Goal: Navigation & Orientation: Find specific page/section

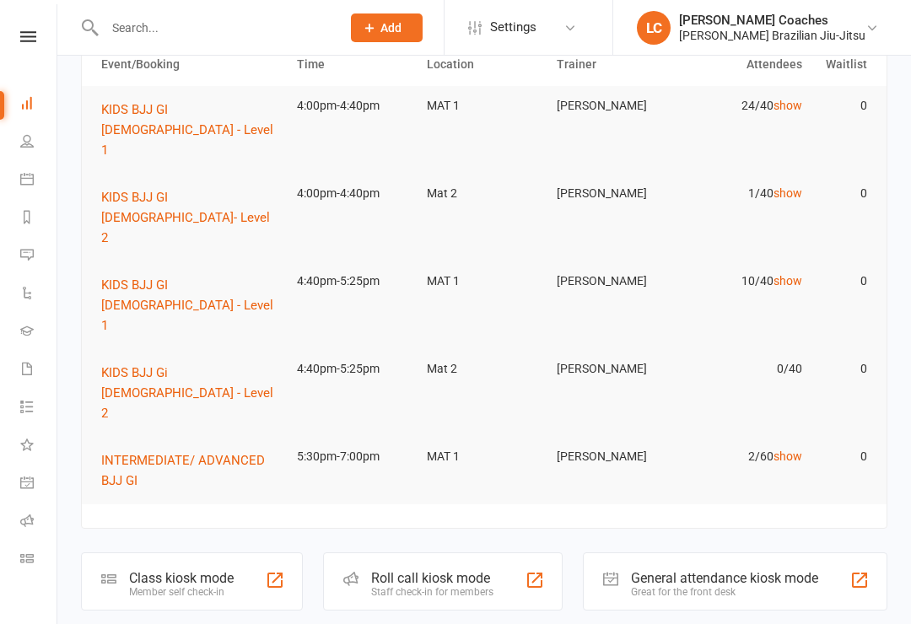
click at [473, 570] on div "Roll call kiosk mode" at bounding box center [432, 578] width 122 height 16
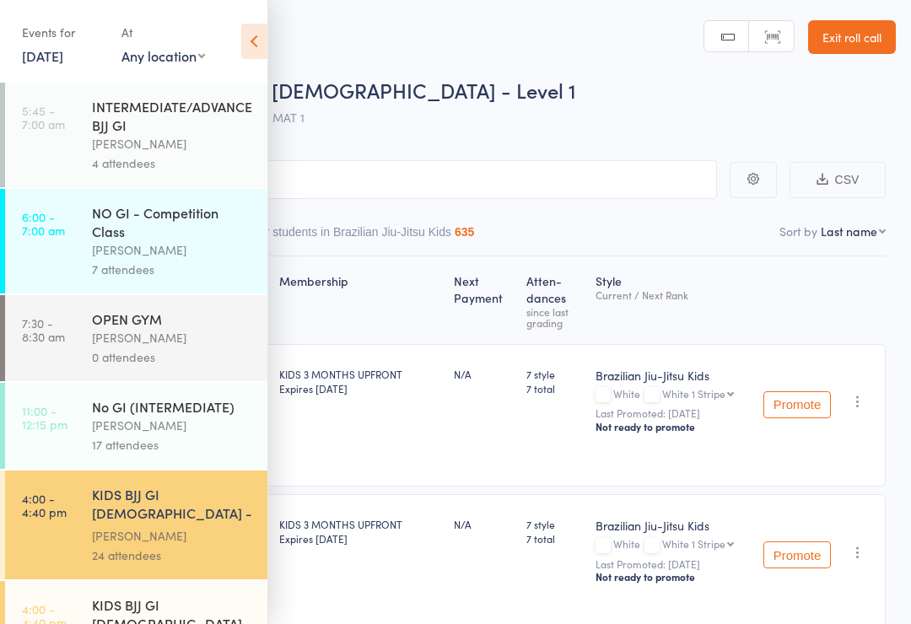
click at [251, 49] on icon at bounding box center [254, 41] width 26 height 35
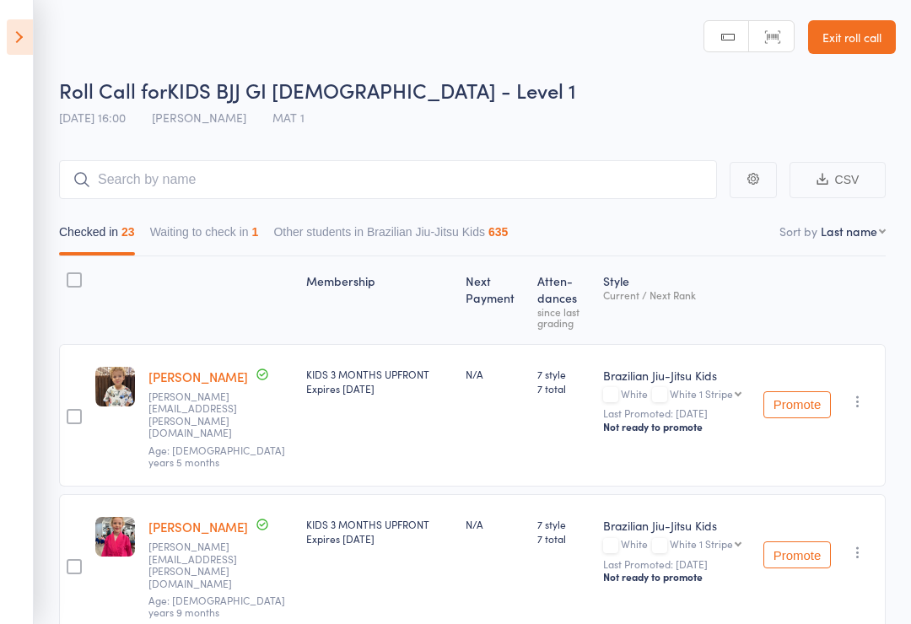
click at [26, 51] on icon at bounding box center [20, 36] width 26 height 35
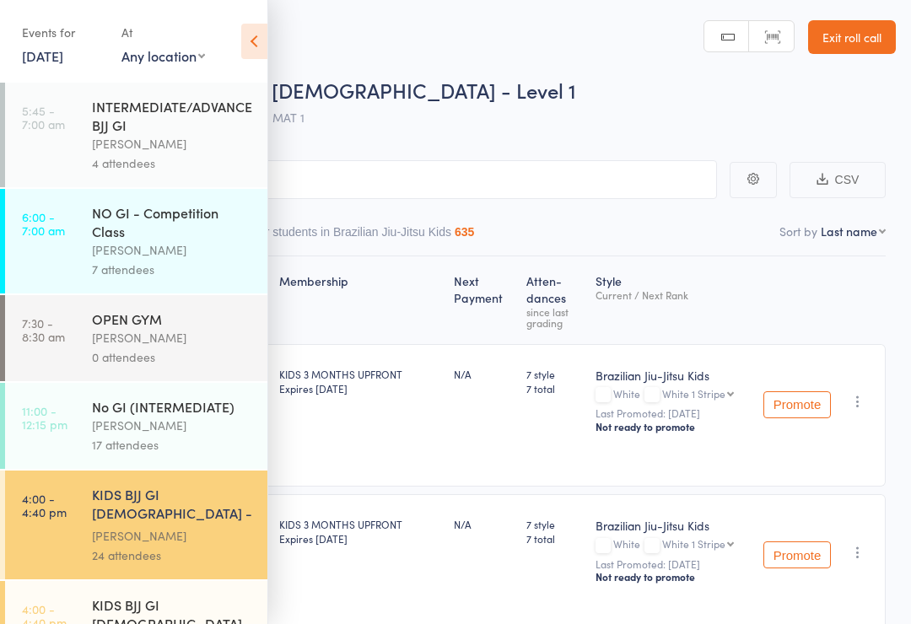
click at [871, 46] on link "Exit roll call" at bounding box center [852, 37] width 88 height 34
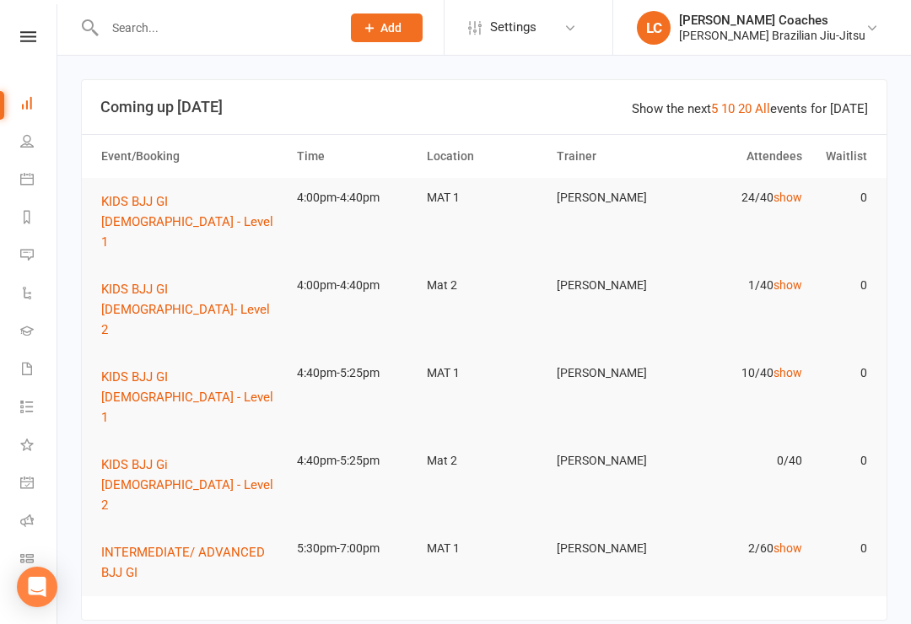
click at [40, 331] on link "Gradings" at bounding box center [39, 333] width 38 height 38
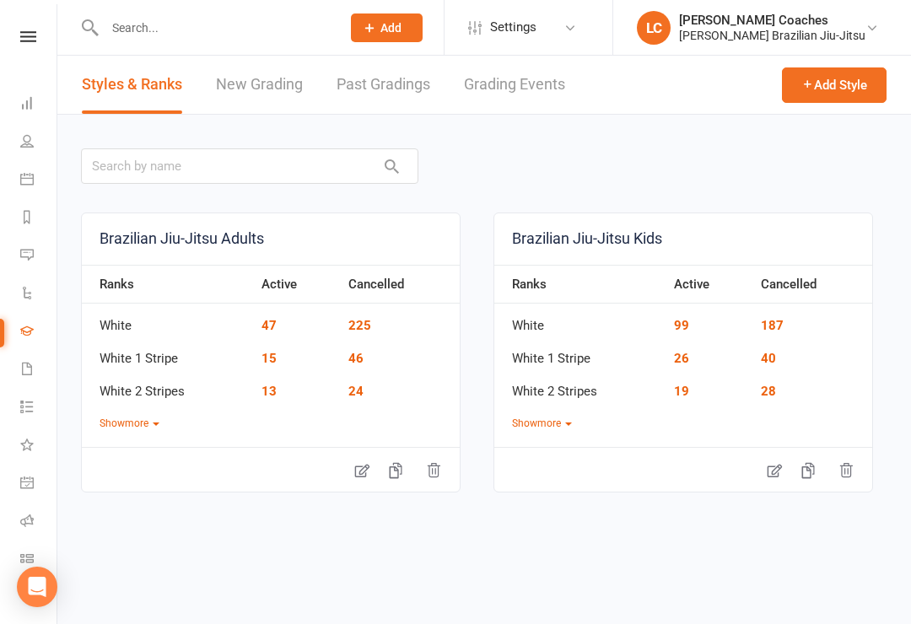
click at [15, 113] on li "Dashboard" at bounding box center [28, 105] width 57 height 38
click at [35, 181] on link "Calendar" at bounding box center [39, 181] width 38 height 38
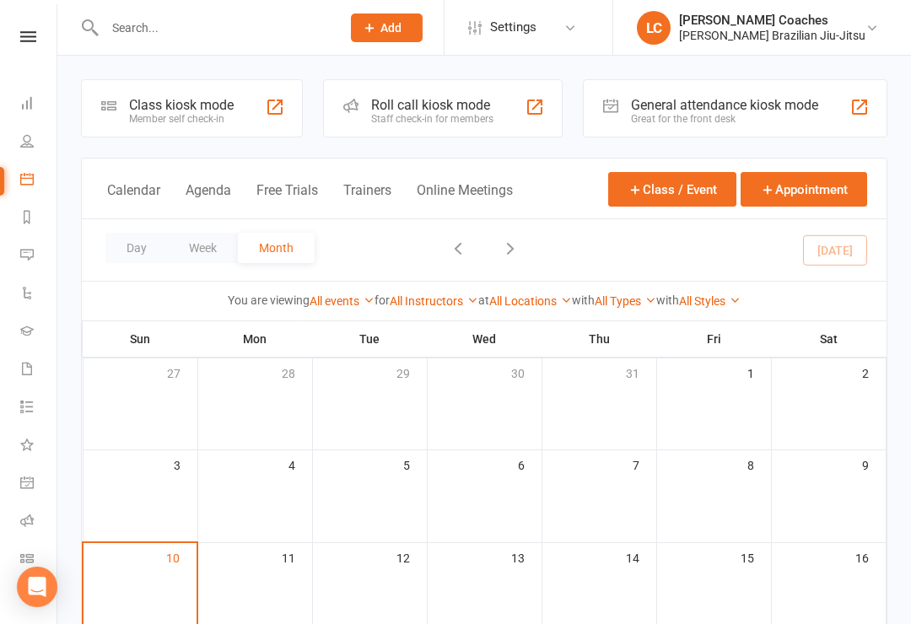
click at [0, 0] on div "Loading" at bounding box center [0, 0] width 0 height 0
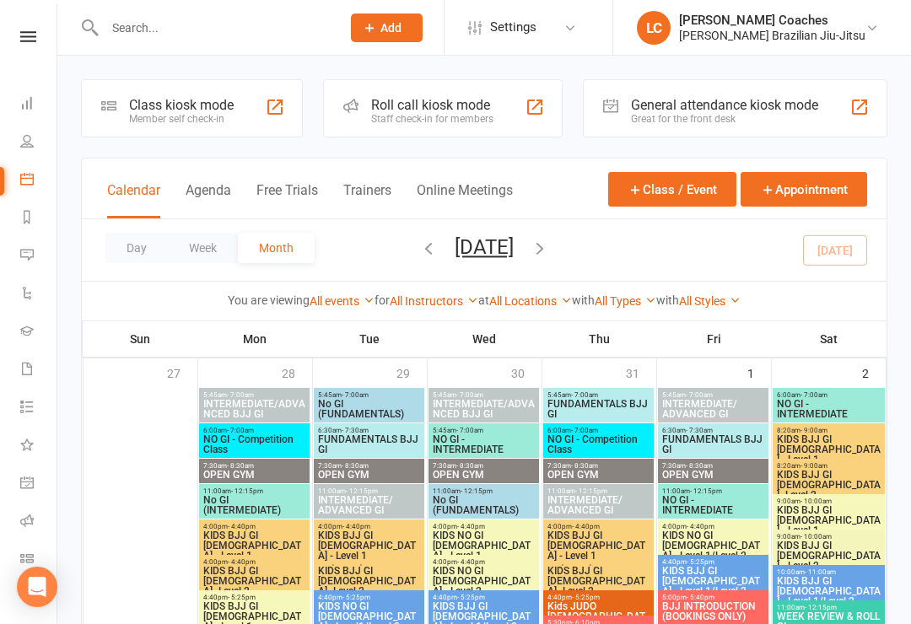
click at [36, 256] on link "Messages" at bounding box center [39, 257] width 38 height 38
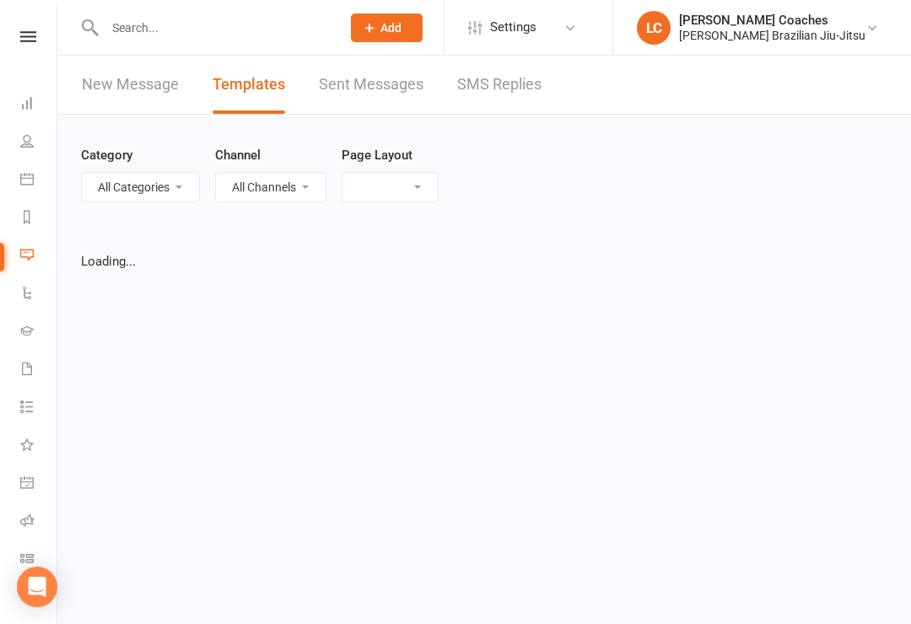
select select "grid"
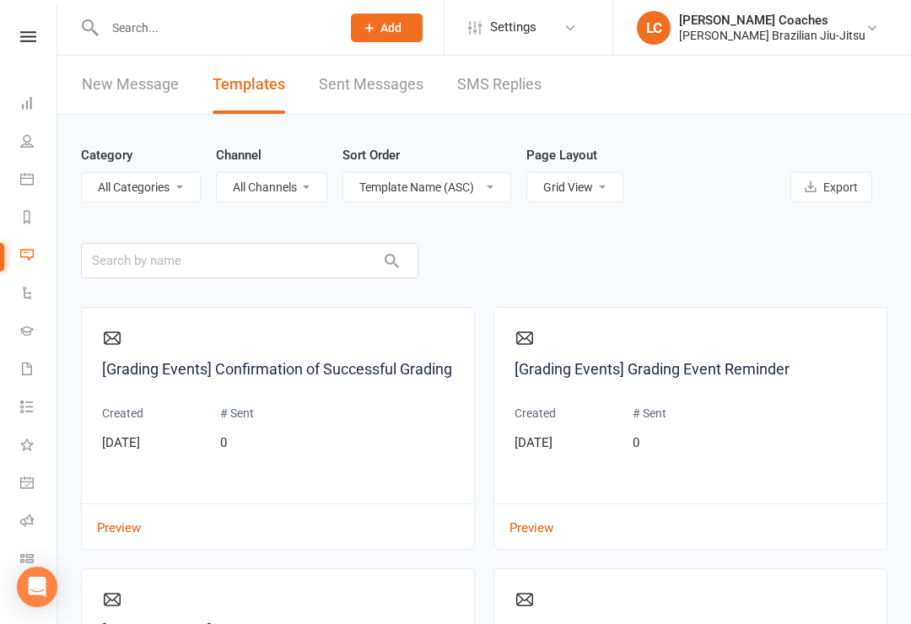
click at [42, 292] on link "Automations" at bounding box center [39, 295] width 38 height 38
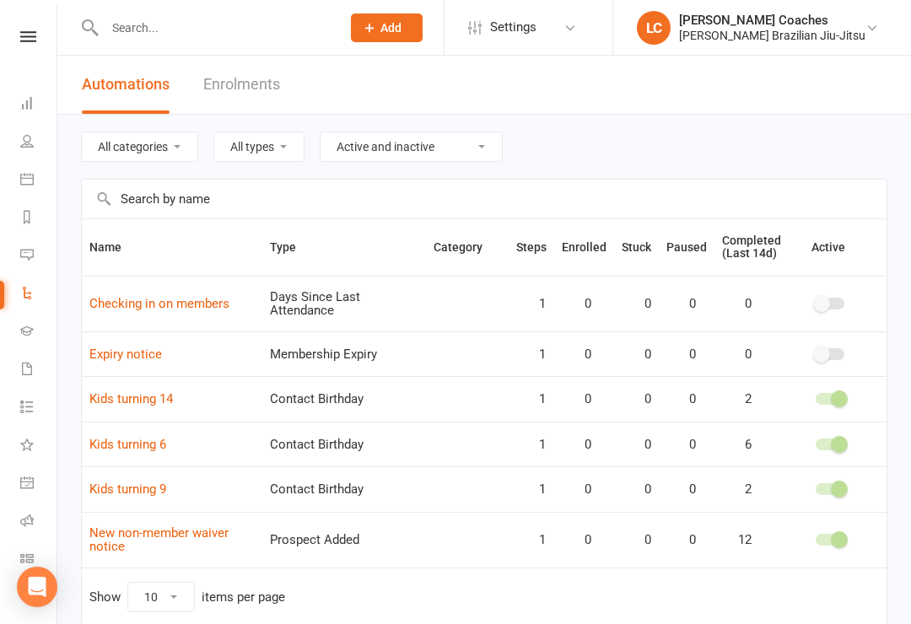
click at [28, 324] on icon at bounding box center [26, 330] width 13 height 13
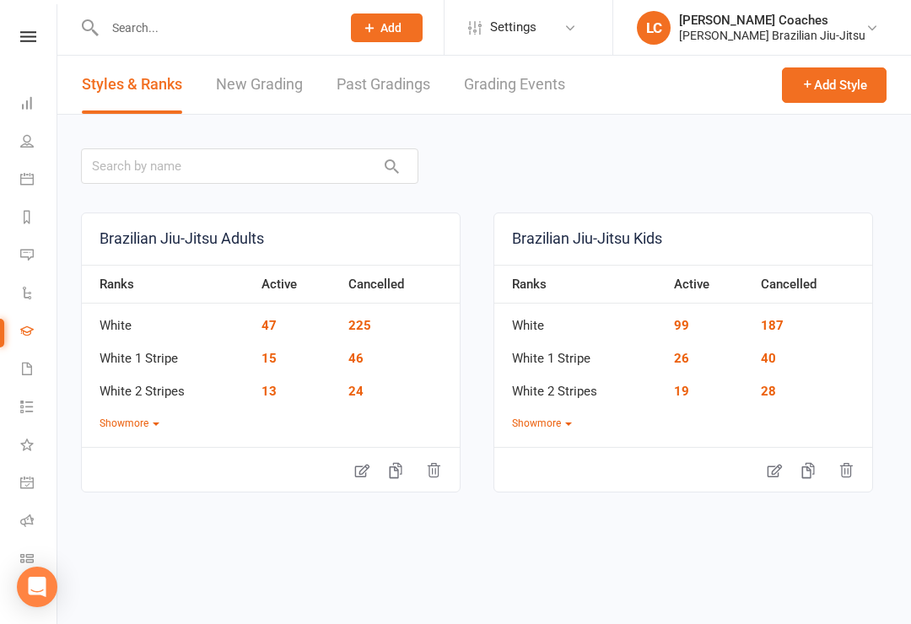
click at [34, 369] on link "Waivers" at bounding box center [39, 371] width 38 height 38
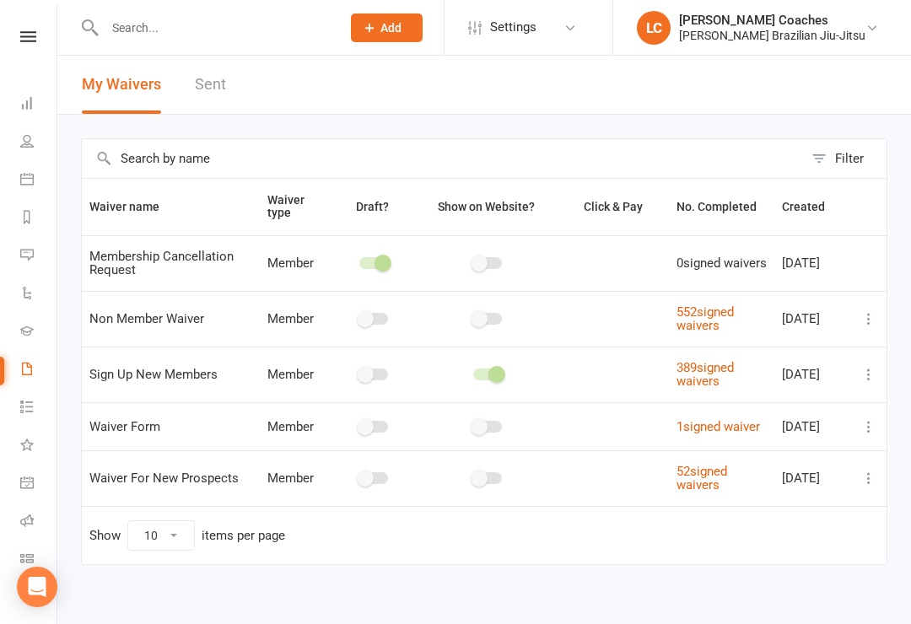
click at [33, 409] on icon at bounding box center [26, 406] width 13 height 13
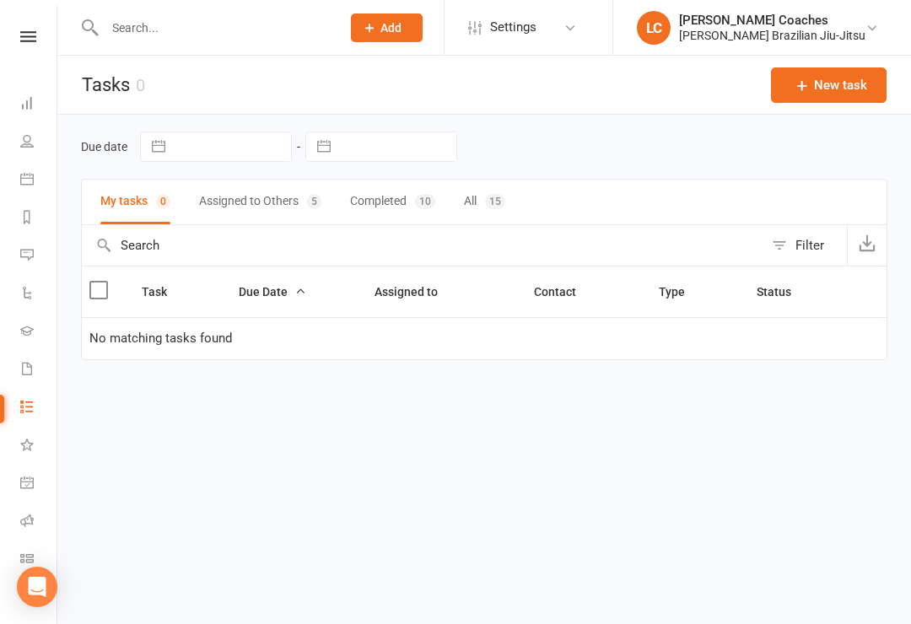
click at [25, 435] on link "What's New" at bounding box center [39, 447] width 38 height 38
